Goal: Transaction & Acquisition: Purchase product/service

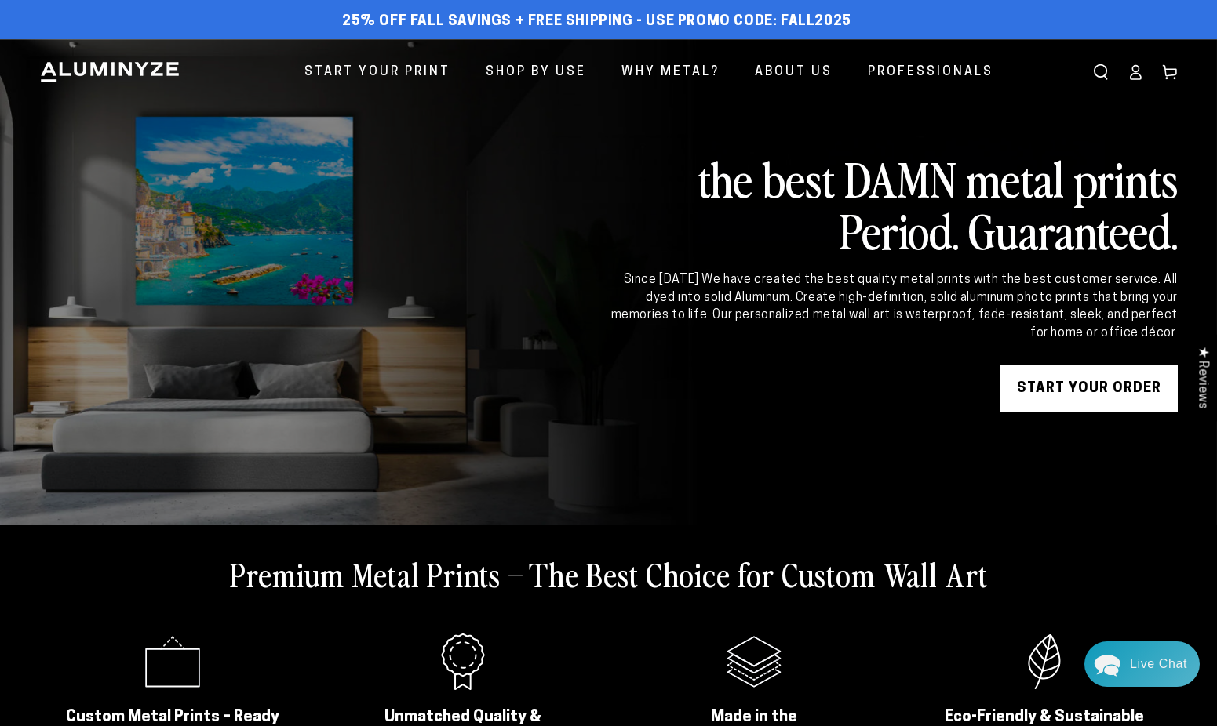
click at [919, 394] on link "START YOUR Order" at bounding box center [1088, 389] width 177 height 47
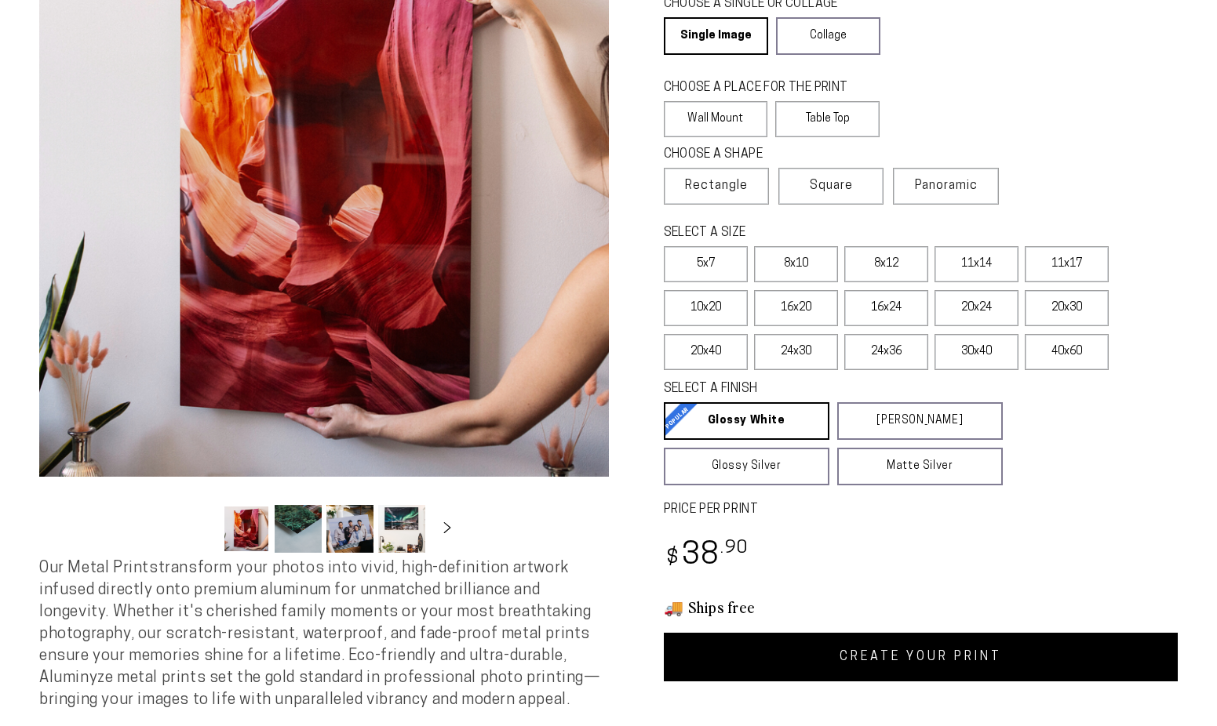
select select "**********"
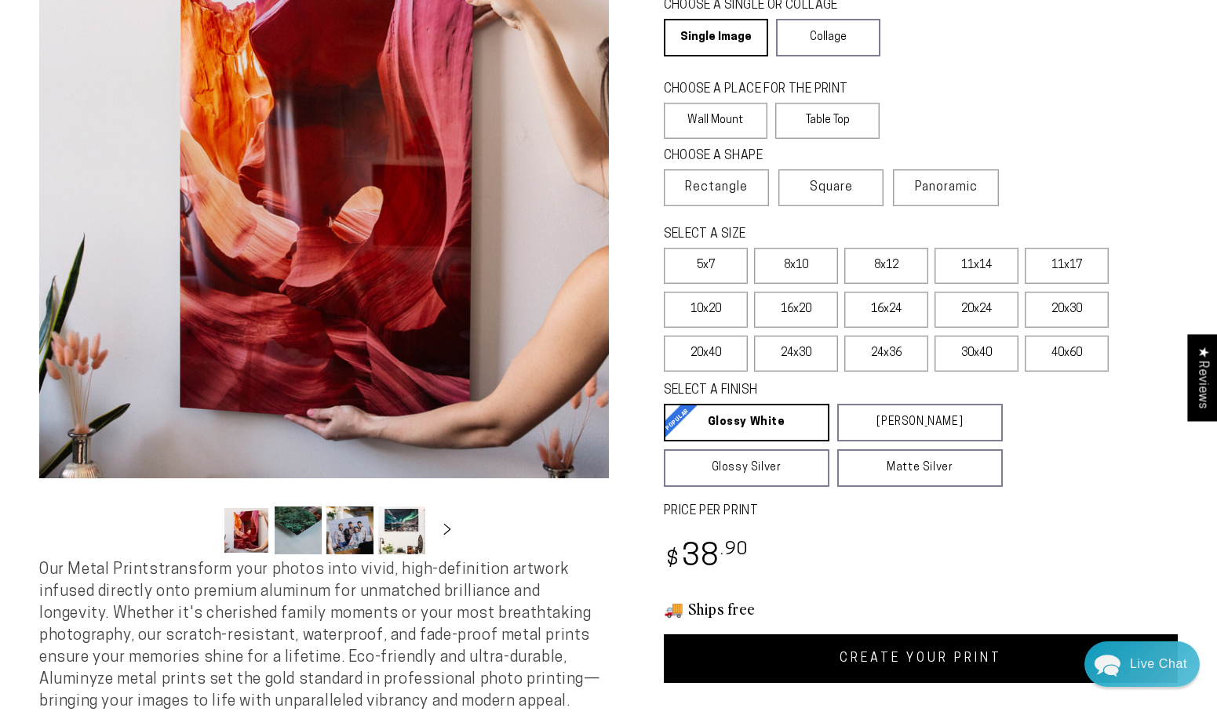
scroll to position [82, 0]
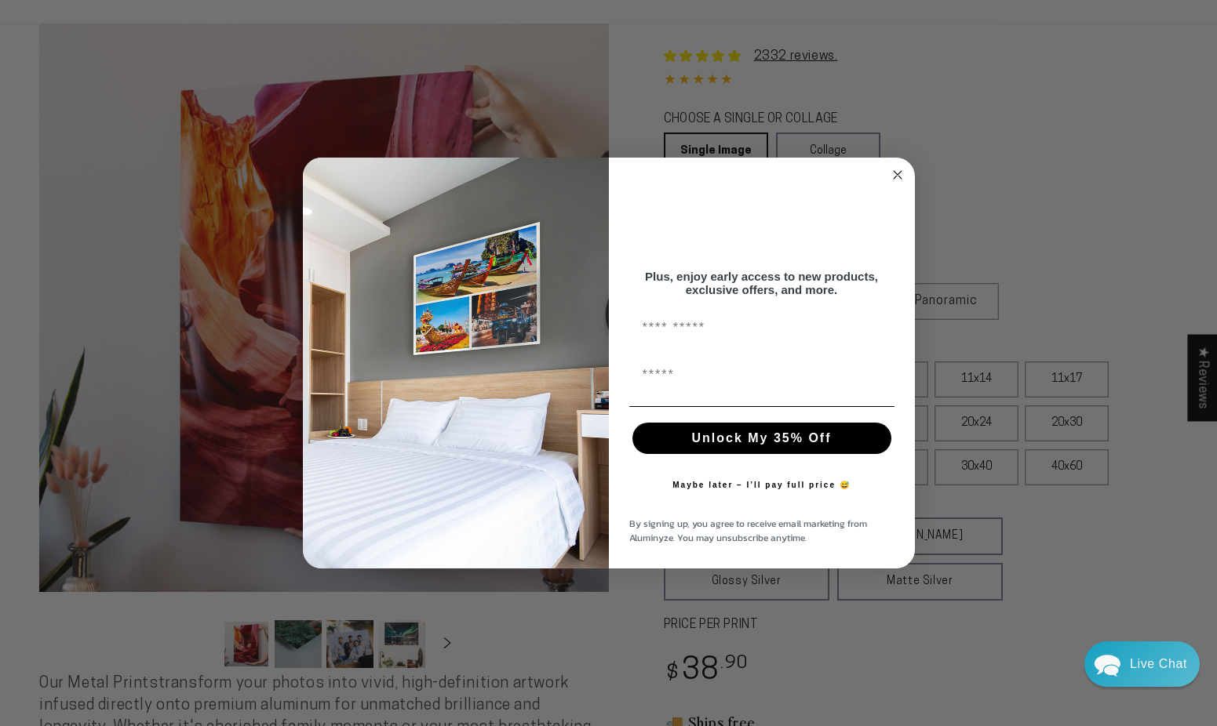
drag, startPoint x: 892, startPoint y: 171, endPoint x: 848, endPoint y: 173, distance: 44.0
click at [891, 171] on circle "Close dialog" at bounding box center [897, 175] width 18 height 18
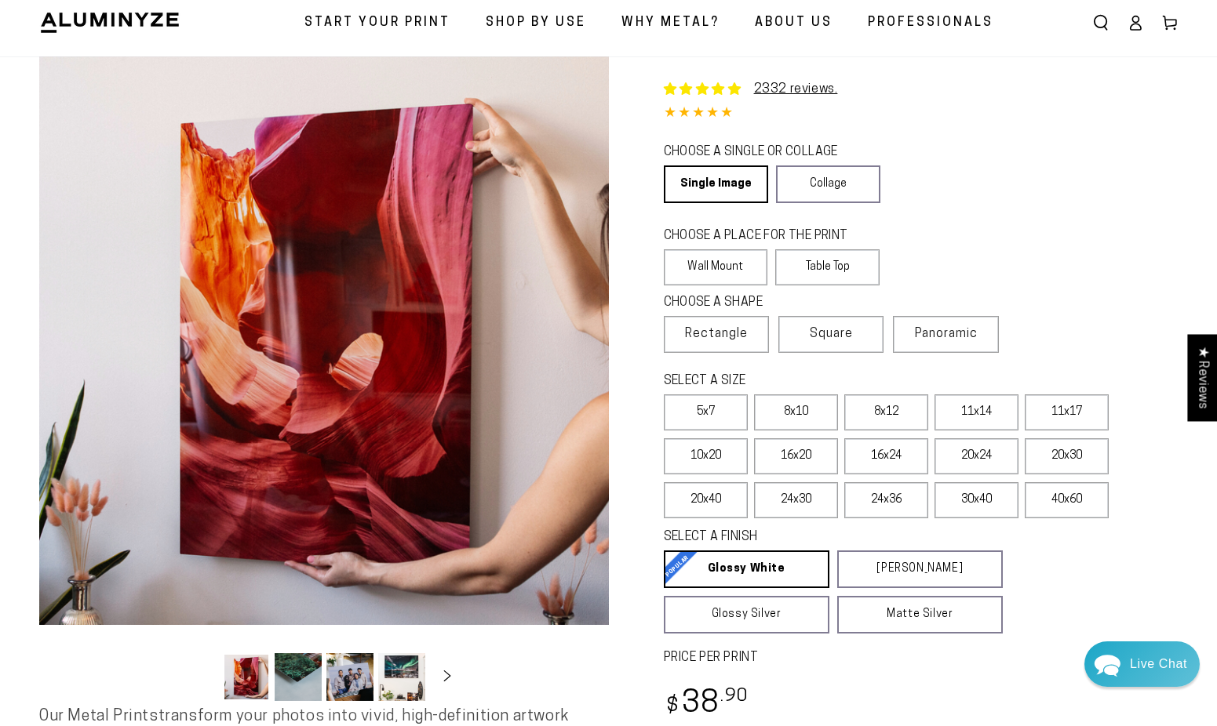
scroll to position [0, 0]
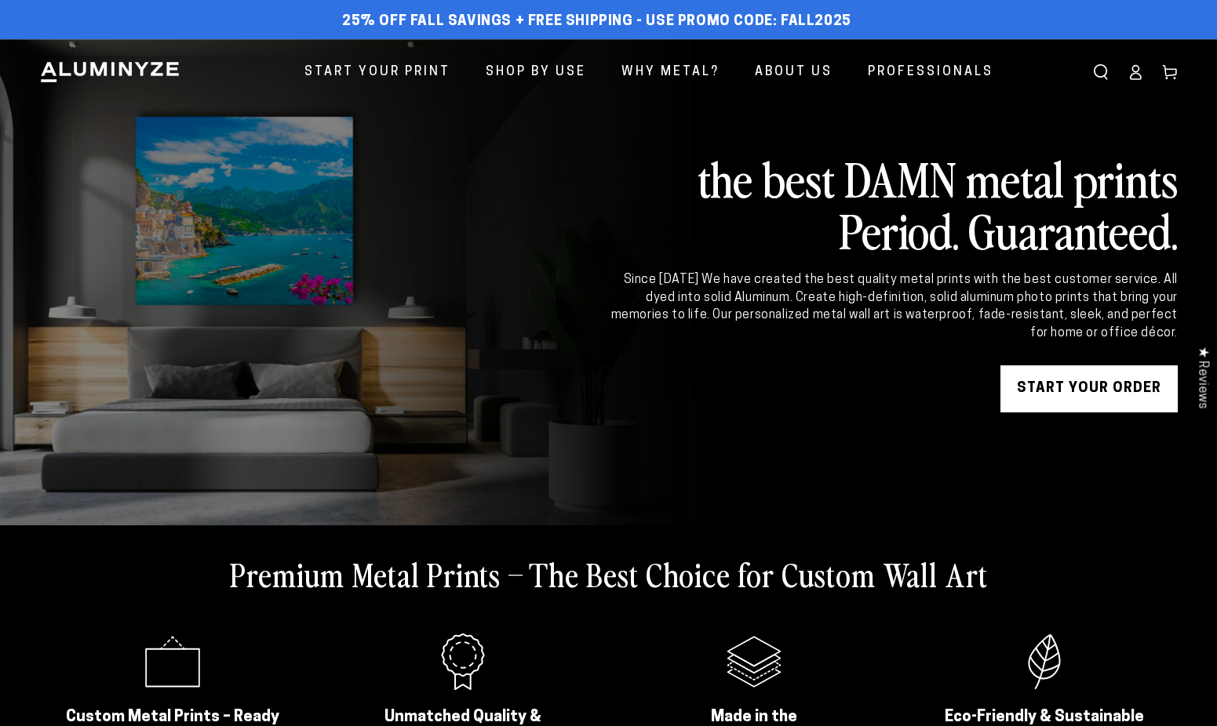
drag, startPoint x: 1080, startPoint y: 383, endPoint x: 541, endPoint y: 77, distance: 620.4
click at [1080, 383] on link "START YOUR Order" at bounding box center [1088, 389] width 177 height 47
